Goal: Navigation & Orientation: Find specific page/section

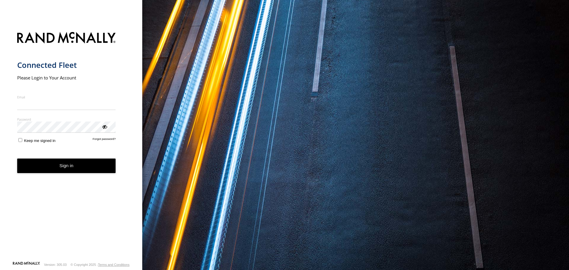
type input "**********"
click at [98, 173] on button "Sign in" at bounding box center [66, 166] width 99 height 15
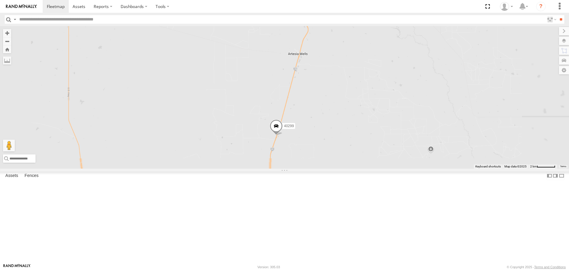
drag, startPoint x: 353, startPoint y: 216, endPoint x: 348, endPoint y: 92, distance: 124.4
click at [348, 97] on div "4912 40962 40335 DAÑADO N2302 42237 40996 220015 42138 DAÑADO 42250 42314 PERDI…" at bounding box center [284, 97] width 569 height 142
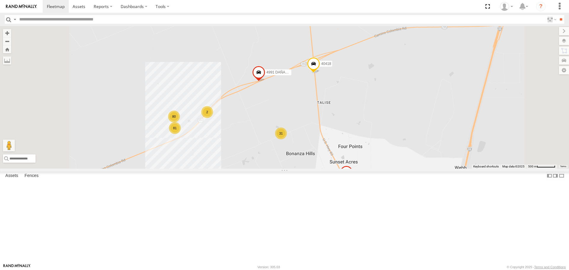
click at [213, 118] on div "2" at bounding box center [207, 112] width 12 height 12
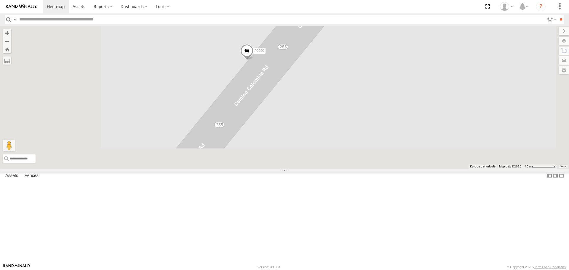
drag, startPoint x: 286, startPoint y: 205, endPoint x: 339, endPoint y: 52, distance: 161.8
click at [339, 52] on div "4912 40962 40335 DAÑADO N2302 42237 40996 220015 42138 DAÑADO 42250 42314 PERDI…" at bounding box center [284, 97] width 569 height 142
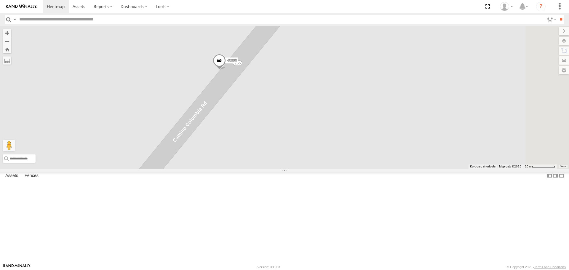
drag, startPoint x: 294, startPoint y: 74, endPoint x: 256, endPoint y: 122, distance: 61.7
click at [256, 122] on div "4912 40962 40335 DAÑADO N2302 42237 40996 220015 42138 DAÑADO 42250 42314 PERDI…" at bounding box center [284, 97] width 569 height 142
